Goal: Transaction & Acquisition: Purchase product/service

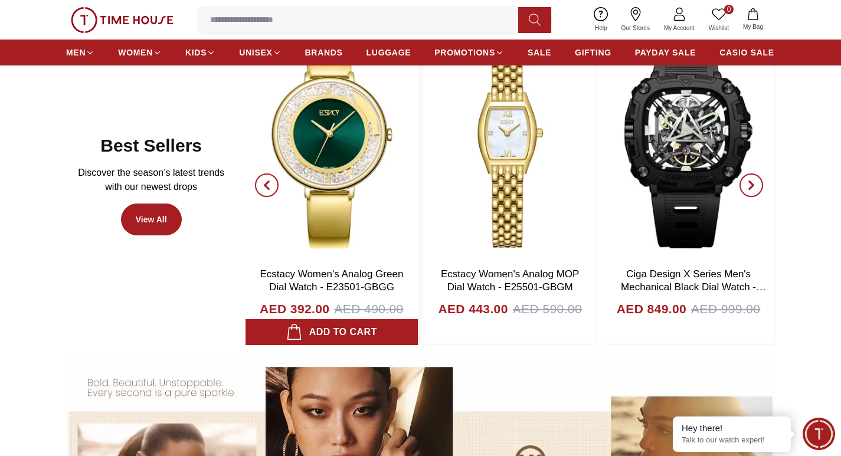
scroll to position [590, 0]
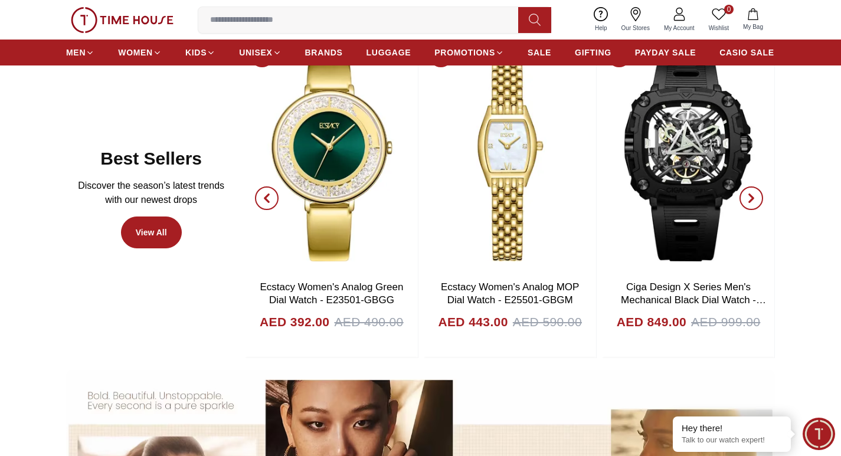
click at [749, 197] on icon "button" at bounding box center [751, 198] width 9 height 9
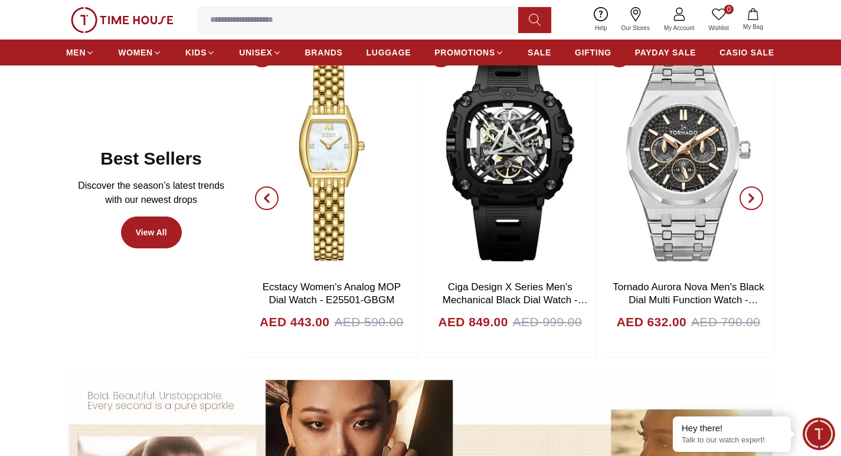
click at [749, 197] on icon "button" at bounding box center [751, 198] width 9 height 9
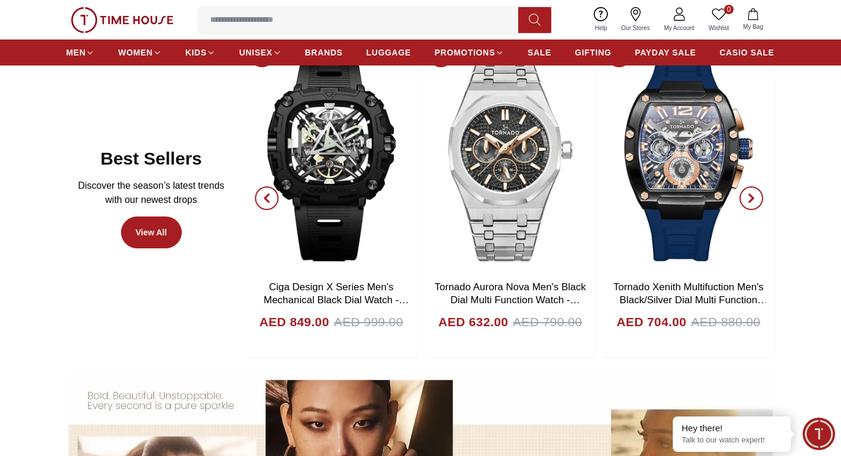
click at [749, 197] on icon "button" at bounding box center [751, 198] width 9 height 9
click at [747, 197] on icon "button" at bounding box center [751, 198] width 9 height 9
click at [755, 202] on icon "button" at bounding box center [751, 198] width 9 height 9
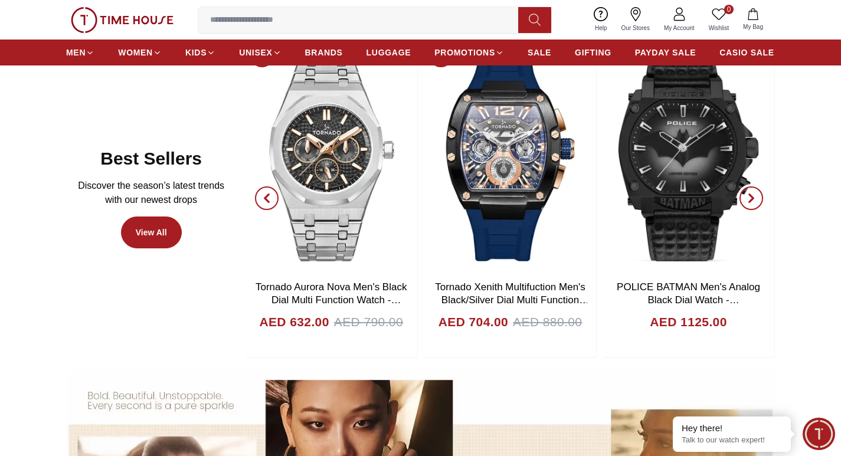
click at [755, 202] on icon "button" at bounding box center [751, 198] width 9 height 9
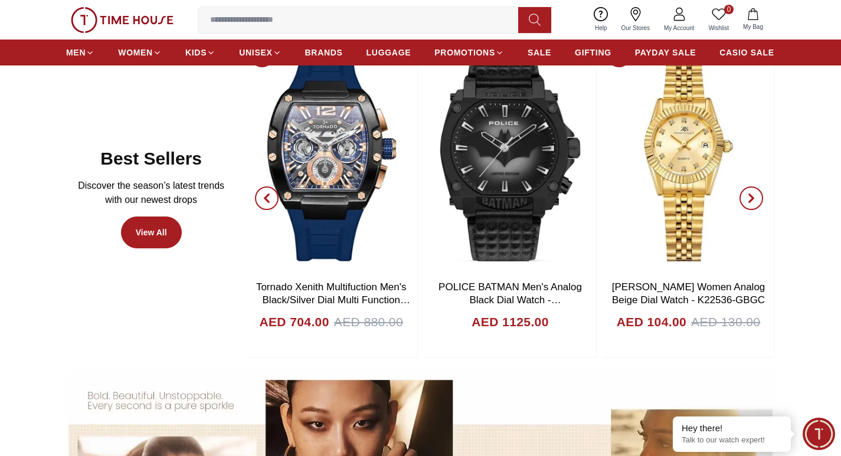
click at [755, 202] on icon "button" at bounding box center [751, 198] width 9 height 9
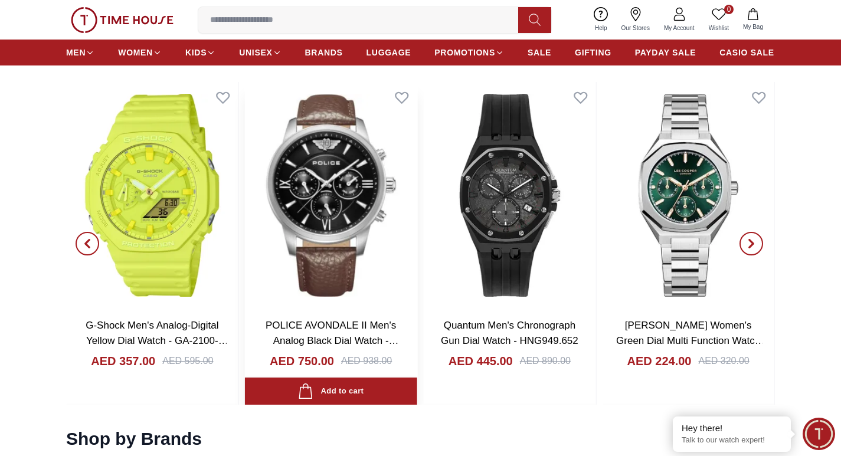
scroll to position [1180, 0]
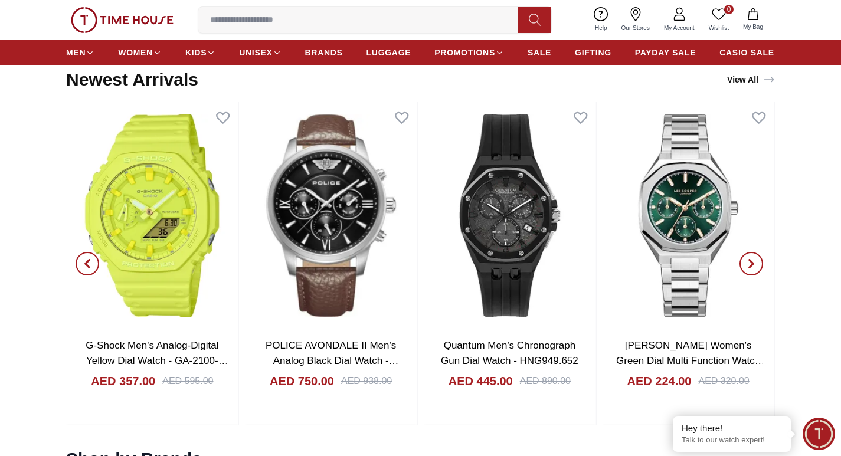
click at [82, 269] on span "button" at bounding box center [88, 264] width 24 height 24
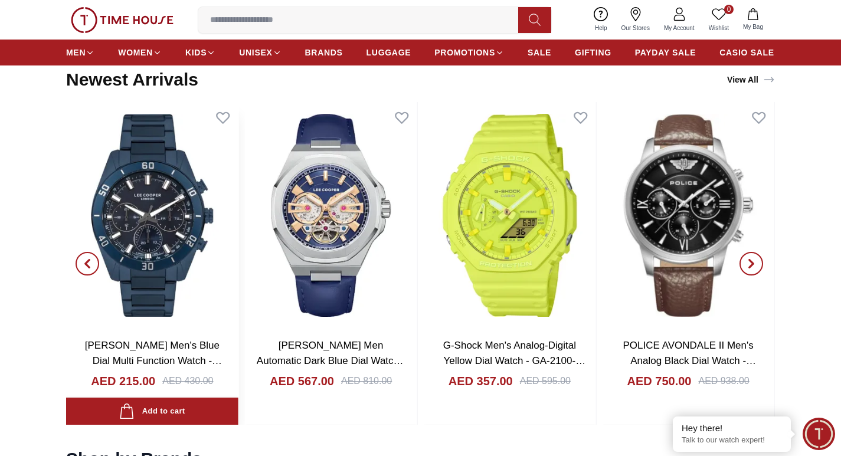
click at [162, 231] on img at bounding box center [152, 215] width 172 height 227
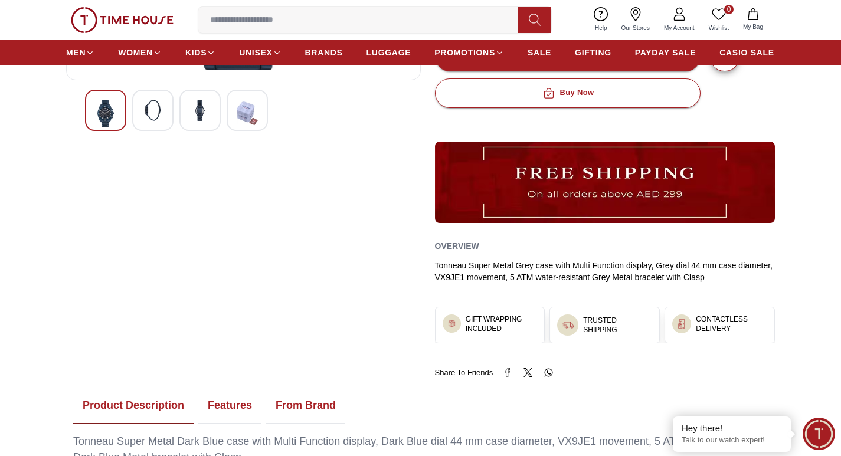
scroll to position [354, 0]
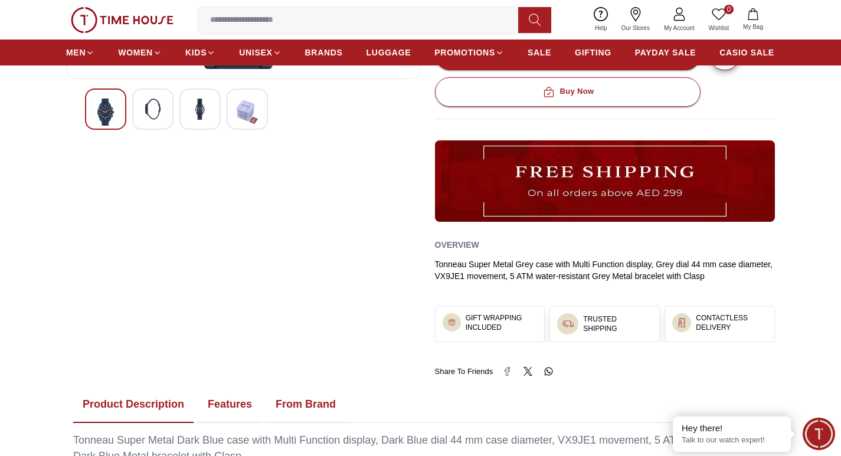
click at [149, 115] on img at bounding box center [152, 109] width 21 height 21
click at [146, 113] on img at bounding box center [152, 109] width 21 height 21
click at [153, 110] on img at bounding box center [152, 112] width 21 height 27
click at [198, 111] on img at bounding box center [199, 109] width 21 height 21
click at [245, 118] on img at bounding box center [247, 112] width 21 height 27
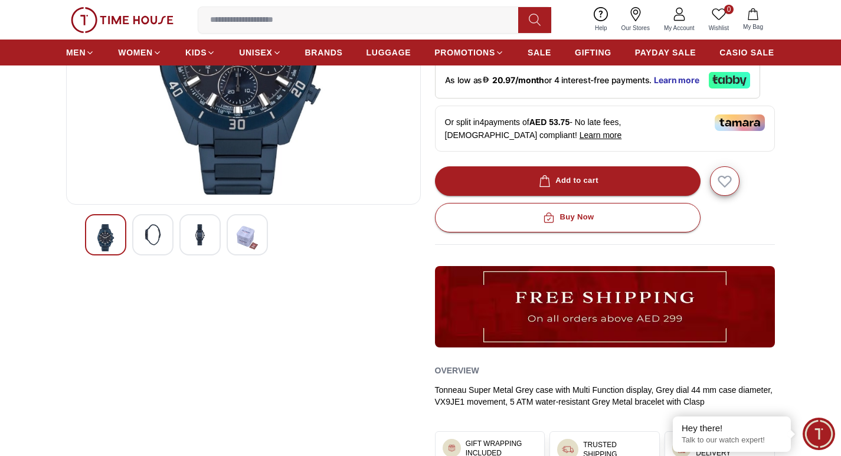
scroll to position [0, 0]
